Goal: Task Accomplishment & Management: Complete application form

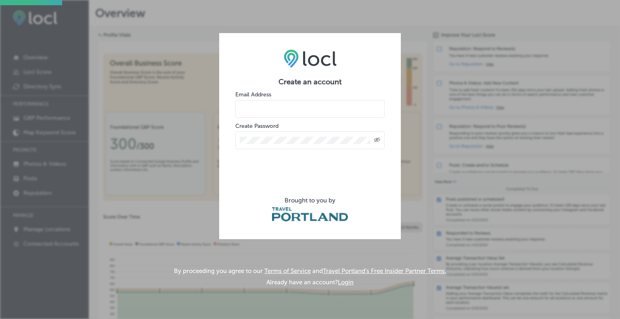
click at [288, 108] on input "email" at bounding box center [309, 109] width 149 height 18
type input "[PERSON_NAME][EMAIL_ADDRESS][DOMAIN_NAME]"
click at [250, 130] on div "Created with Sketch." at bounding box center [309, 139] width 149 height 20
click at [378, 139] on icon "Toggle password visibility" at bounding box center [377, 140] width 6 height 5
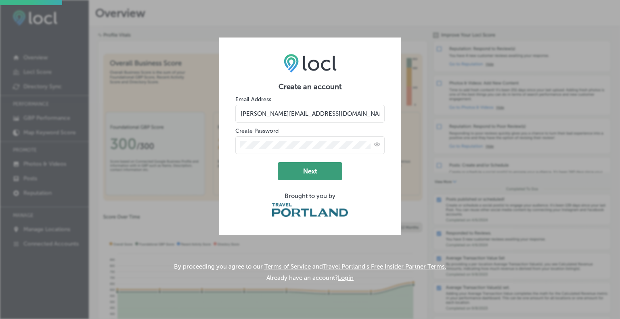
click at [304, 163] on button "Next" at bounding box center [310, 171] width 65 height 18
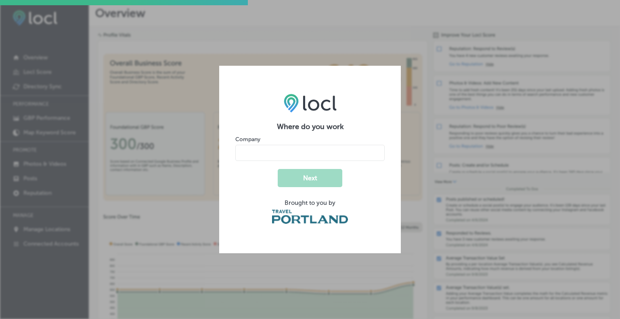
click at [312, 146] on input "name" at bounding box center [309, 153] width 149 height 16
type input "Island Style Charters"
click at [327, 175] on button "Next" at bounding box center [310, 178] width 65 height 18
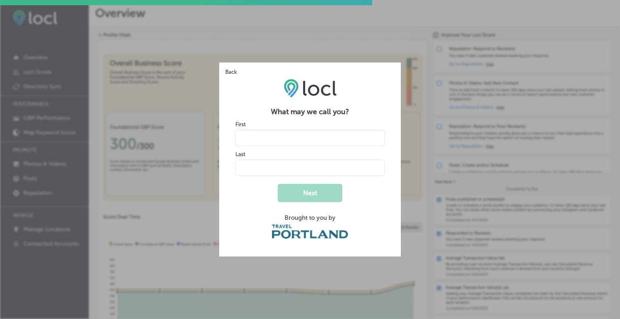
click at [300, 144] on input "name" at bounding box center [309, 138] width 149 height 16
type input "[PERSON_NAME]"
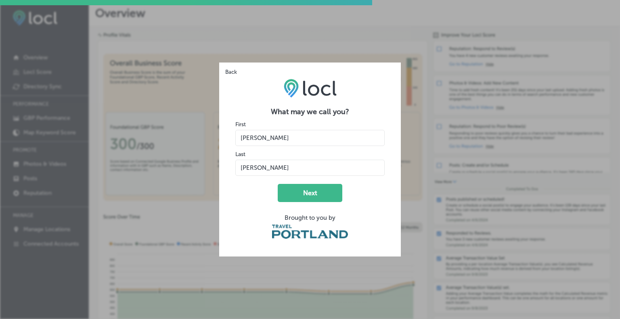
click at [342, 165] on input "name" at bounding box center [309, 168] width 149 height 16
type input "[PERSON_NAME]"
click at [405, 160] on div "Back What may we call you? First Last Next Brought to you by" at bounding box center [310, 159] width 620 height 319
click at [326, 199] on button "Next" at bounding box center [310, 193] width 65 height 18
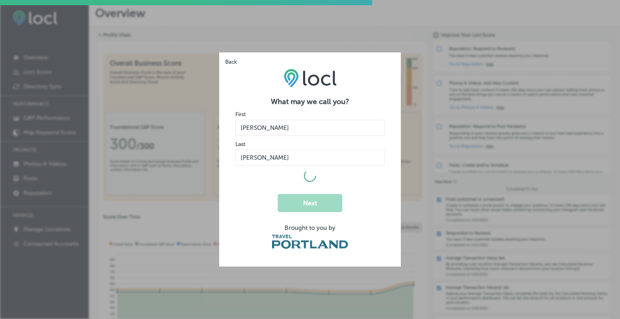
select select "US"
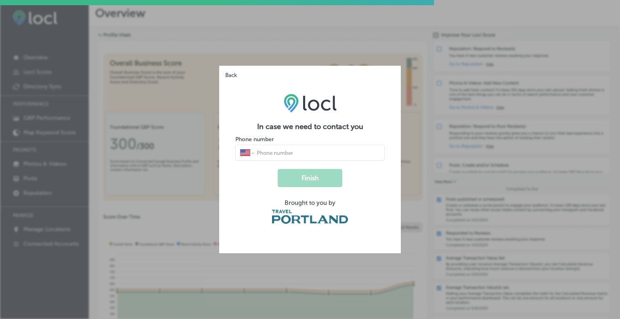
click at [292, 148] on div "International [GEOGRAPHIC_DATA] [GEOGRAPHIC_DATA] [GEOGRAPHIC_DATA] [GEOGRAPHIC…" at bounding box center [309, 153] width 149 height 16
click at [294, 152] on input "tel" at bounding box center [318, 152] width 124 height 7
type input "[PHONE_NUMBER]"
click at [314, 177] on button "Finish" at bounding box center [310, 178] width 65 height 18
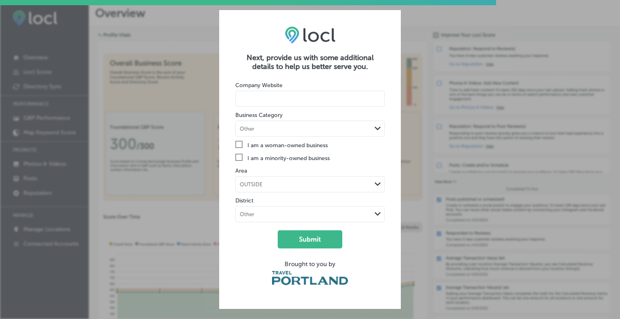
click at [305, 101] on input at bounding box center [309, 99] width 149 height 16
type input "[DOMAIN_NAME]"
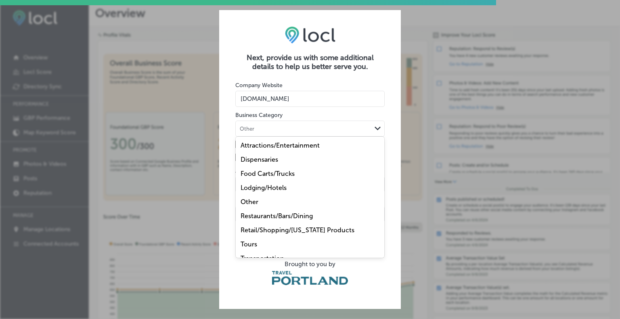
click at [299, 125] on div "Other" at bounding box center [304, 129] width 136 height 8
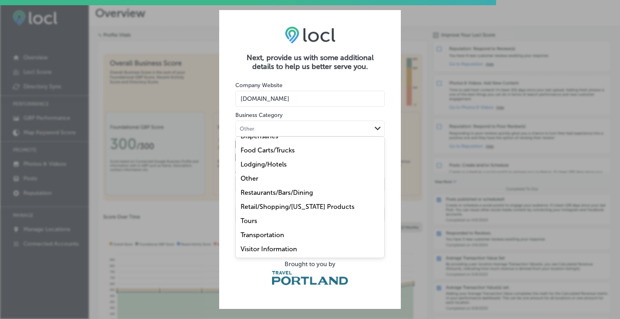
click at [253, 220] on label "Tours" at bounding box center [248, 221] width 17 height 8
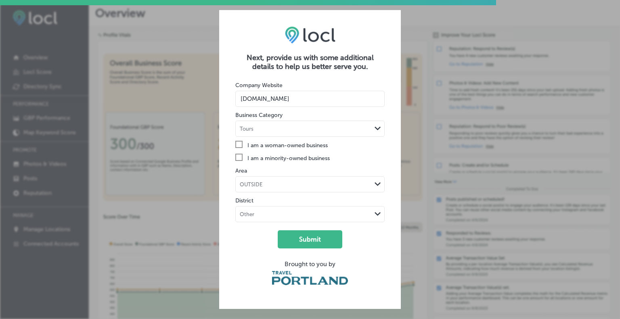
click at [236, 146] on rect at bounding box center [239, 144] width 7 height 7
click at [0, 0] on input "Check Created with Sketch. I am a woman-owned business" at bounding box center [0, 0] width 0 height 0
click at [267, 184] on div "OUTSIDE" at bounding box center [304, 185] width 136 height 8
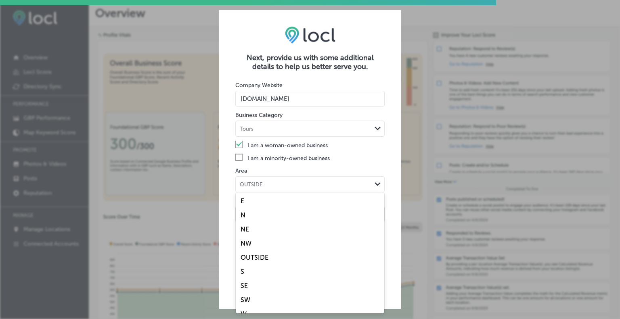
click at [269, 184] on div "OUTSIDE" at bounding box center [304, 185] width 136 height 8
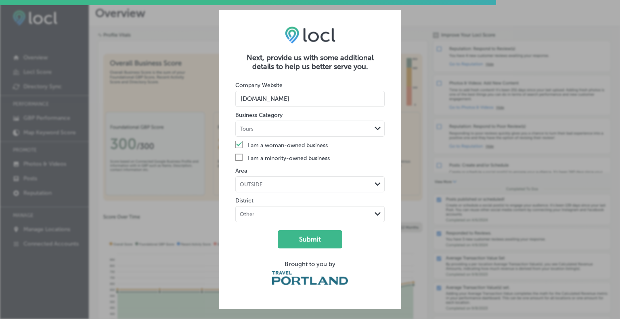
click at [269, 184] on div "OUTSIDE" at bounding box center [304, 185] width 136 height 8
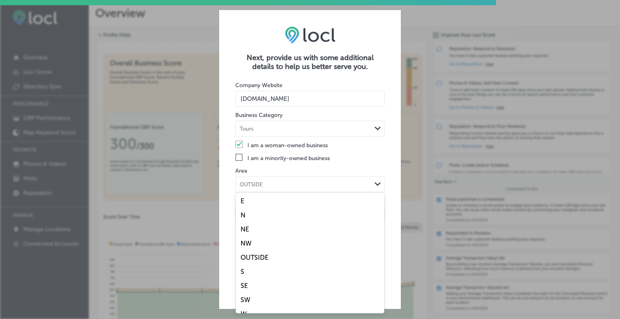
click at [269, 184] on div "OUTSIDE" at bounding box center [304, 185] width 136 height 8
click at [376, 182] on icon "Path Created with Sketch." at bounding box center [377, 184] width 6 height 4
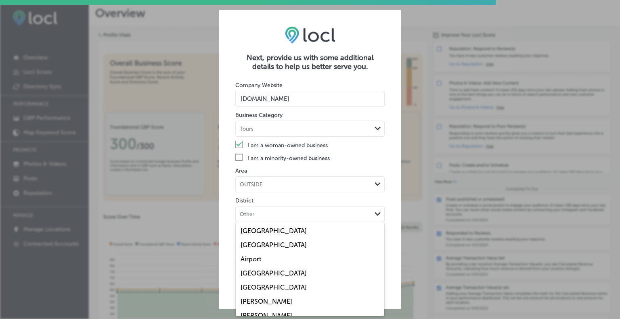
click at [374, 219] on div "Path Created with Sketch." at bounding box center [377, 214] width 13 height 13
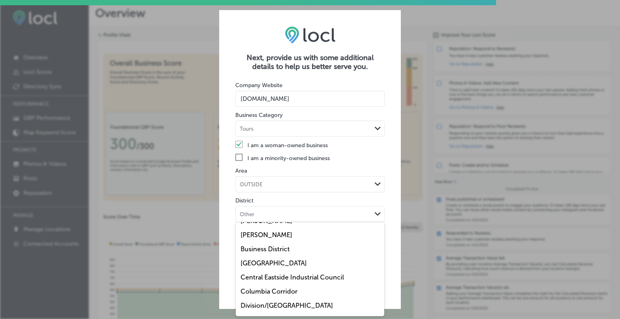
scroll to position [161, 0]
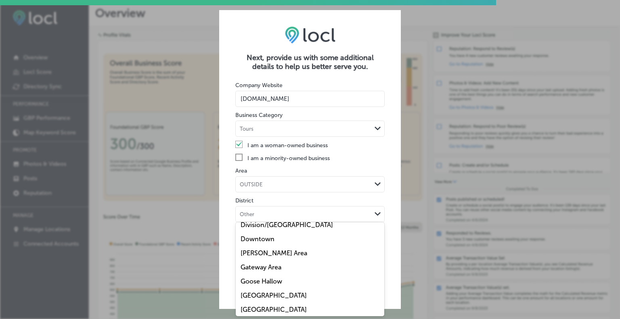
click at [264, 239] on label "Downtown" at bounding box center [257, 239] width 34 height 8
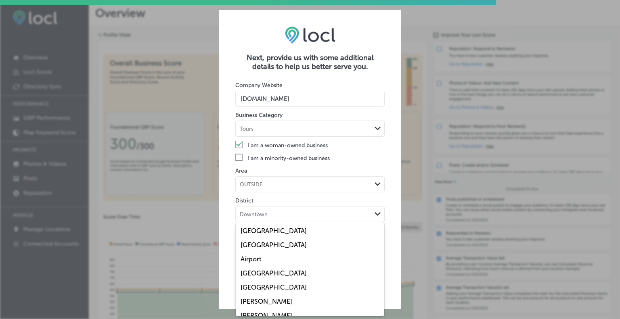
click at [268, 216] on div "Downtown" at bounding box center [304, 215] width 136 height 8
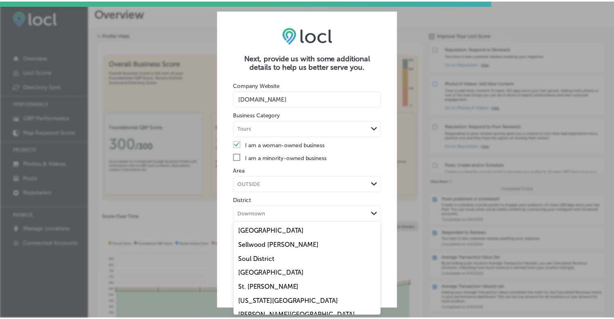
scroll to position [385, 0]
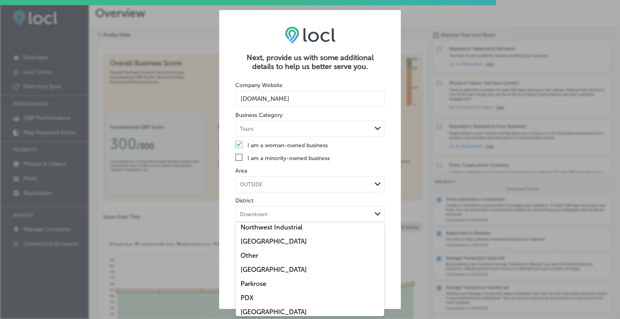
click at [306, 219] on div "Downtown Path Created with Sketch." at bounding box center [310, 214] width 148 height 15
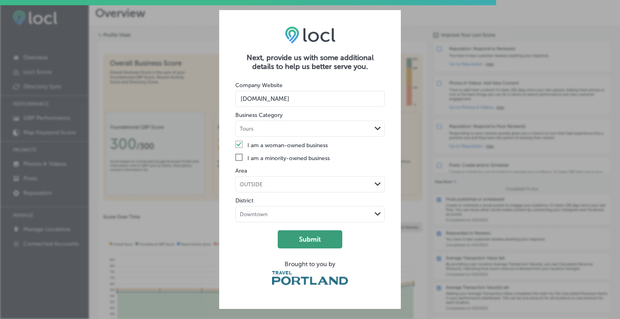
click at [304, 238] on button "Submit" at bounding box center [310, 239] width 65 height 18
